Goal: Task Accomplishment & Management: Use online tool/utility

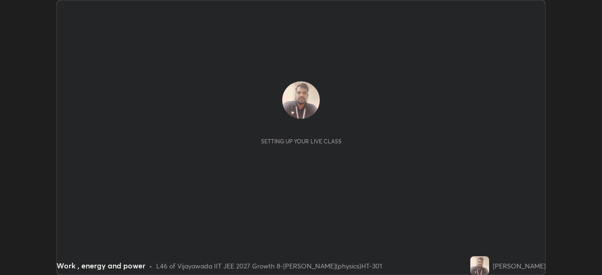
scroll to position [275, 602]
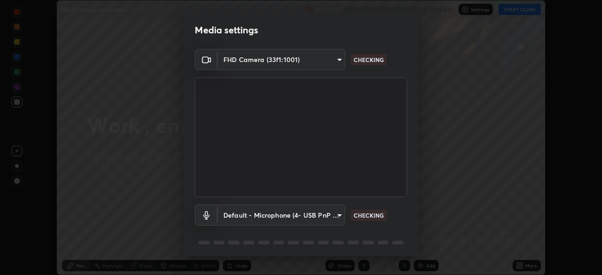
type input "f2f4c46b7381f2a8385fc49892cc2bbd6249a11405e55214713ac641d9d903e6"
type input "default"
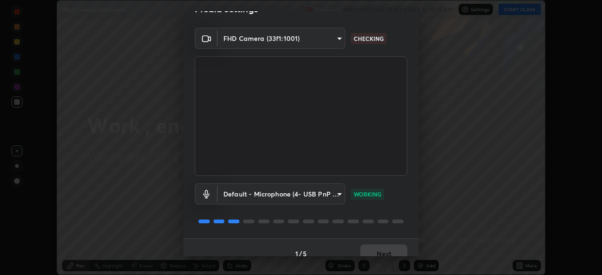
scroll to position [33, 0]
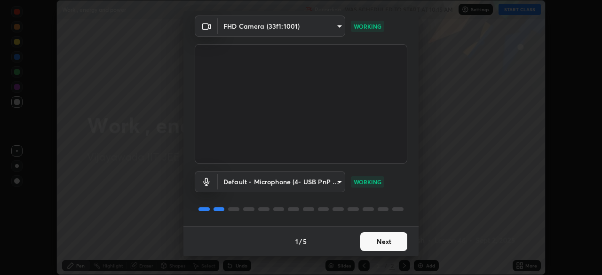
click at [374, 241] on button "Next" at bounding box center [383, 241] width 47 height 19
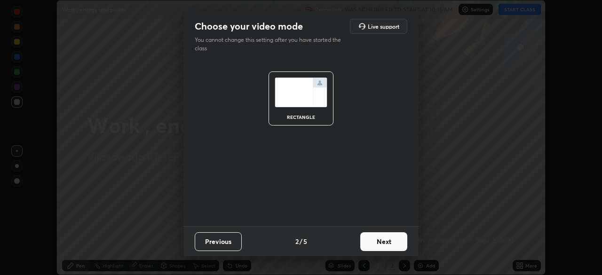
click at [387, 235] on button "Next" at bounding box center [383, 241] width 47 height 19
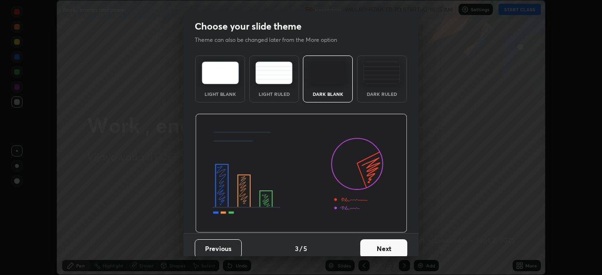
click at [384, 248] on button "Next" at bounding box center [383, 248] width 47 height 19
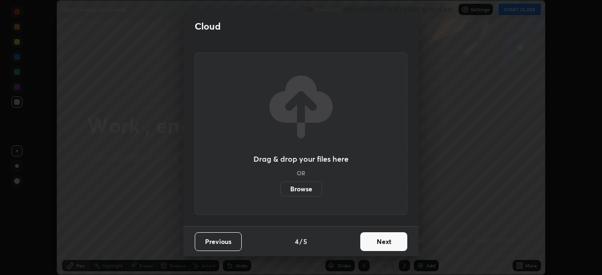
click at [384, 245] on button "Next" at bounding box center [383, 241] width 47 height 19
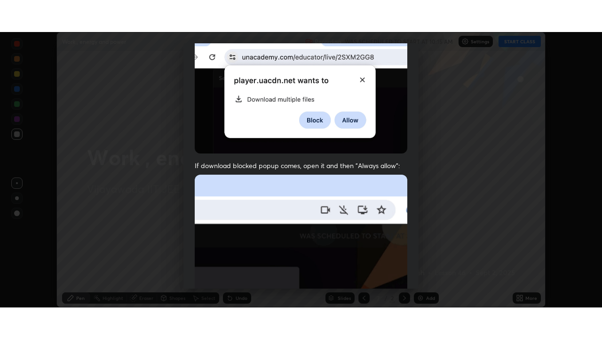
scroll to position [225, 0]
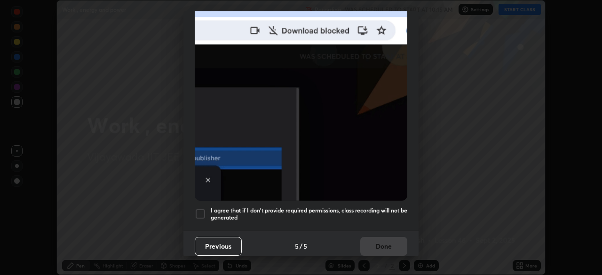
click at [201, 208] on div at bounding box center [200, 213] width 11 height 11
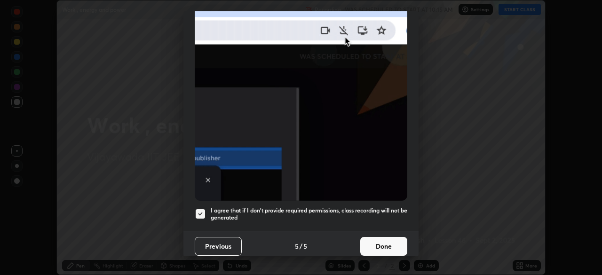
click at [383, 242] on button "Done" at bounding box center [383, 246] width 47 height 19
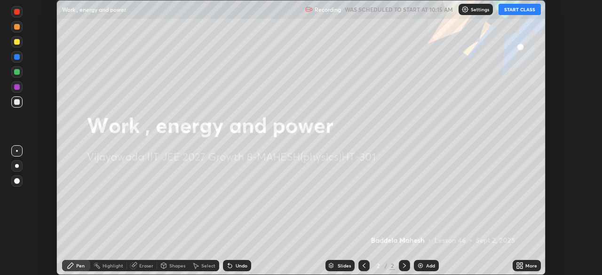
click at [231, 267] on icon at bounding box center [230, 266] width 8 height 8
click at [523, 266] on icon at bounding box center [520, 266] width 8 height 8
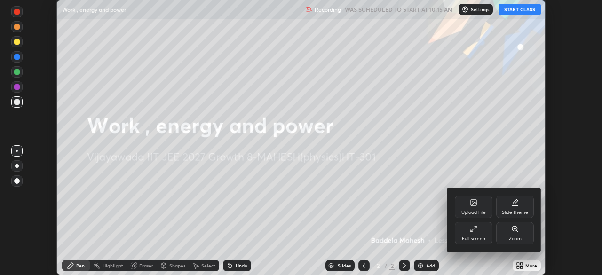
click at [474, 234] on div "Full screen" at bounding box center [474, 233] width 38 height 23
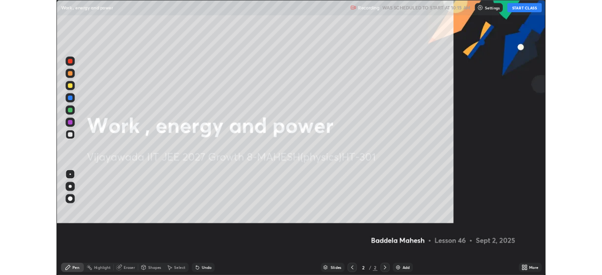
scroll to position [339, 602]
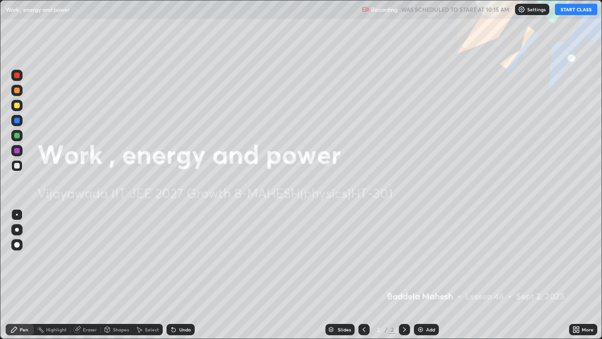
click at [577, 11] on button "START CLASS" at bounding box center [576, 9] width 42 height 11
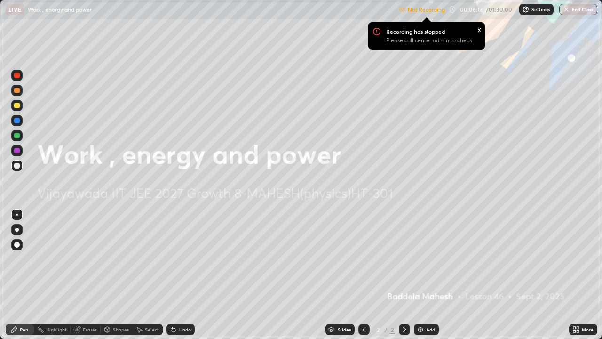
click at [478, 29] on div "x" at bounding box center [479, 29] width 4 height 10
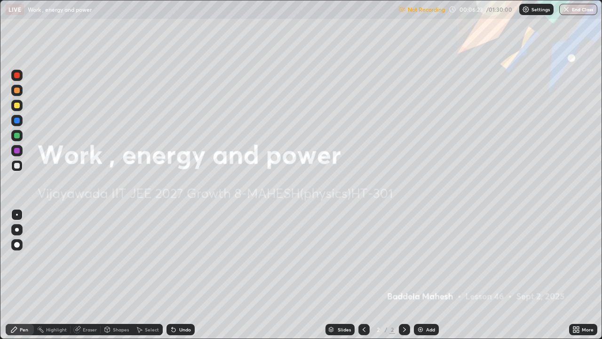
click at [581, 275] on div "More" at bounding box center [583, 329] width 28 height 11
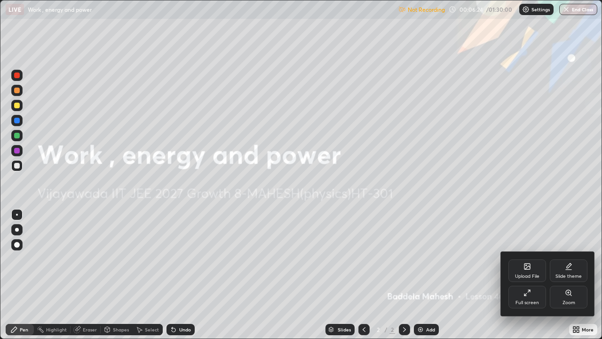
click at [528, 275] on icon at bounding box center [528, 293] width 8 height 8
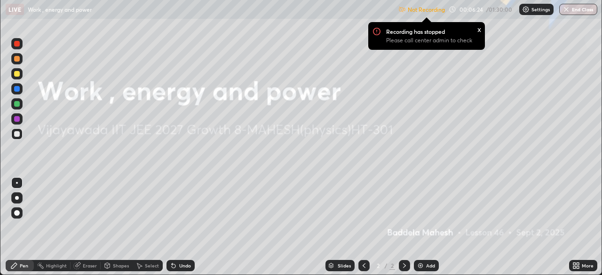
scroll to position [46766, 46439]
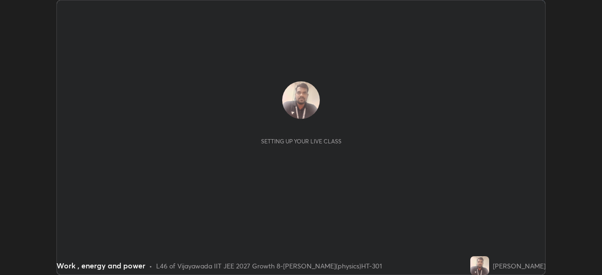
scroll to position [275, 602]
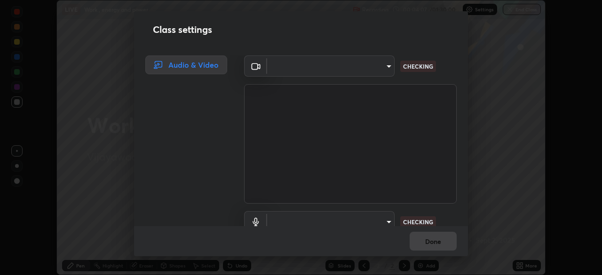
type input "f2f4c46b7381f2a8385fc49892cc2bbd6249a11405e55214713ac641d9d903e6"
type input "default"
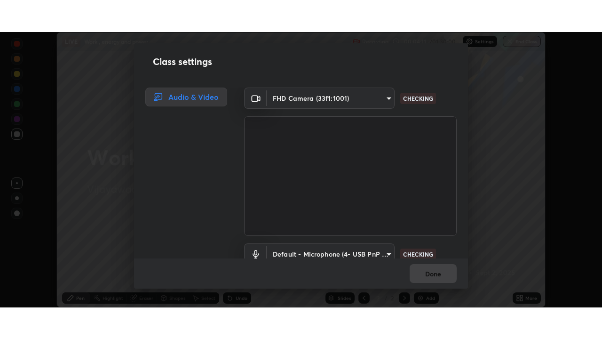
scroll to position [43, 0]
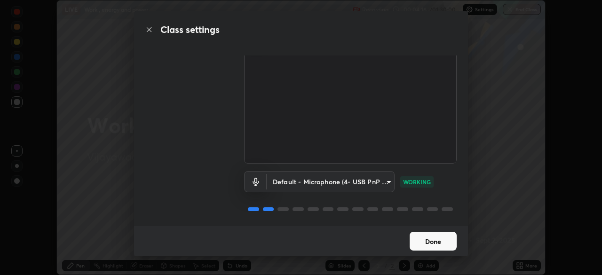
click at [448, 240] on button "Done" at bounding box center [433, 241] width 47 height 19
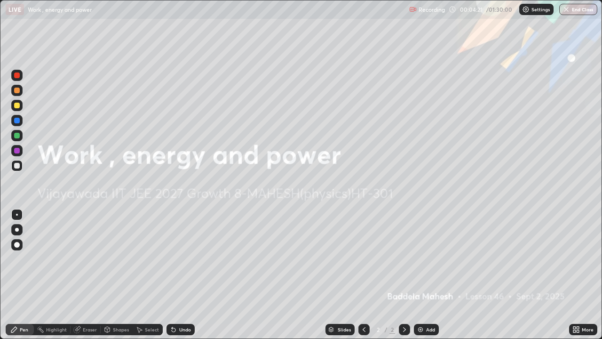
scroll to position [339, 602]
